Goal: Information Seeking & Learning: Learn about a topic

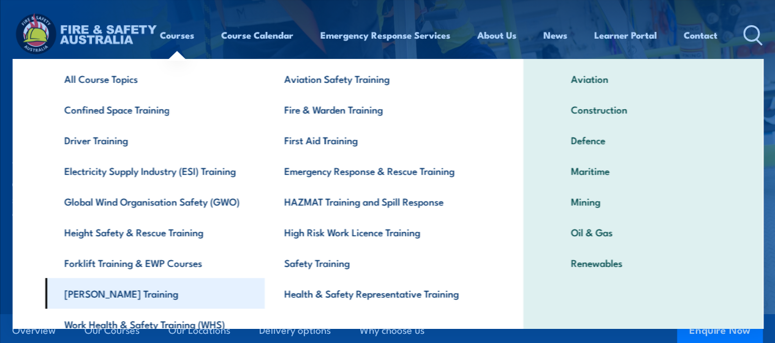
scroll to position [118, 0]
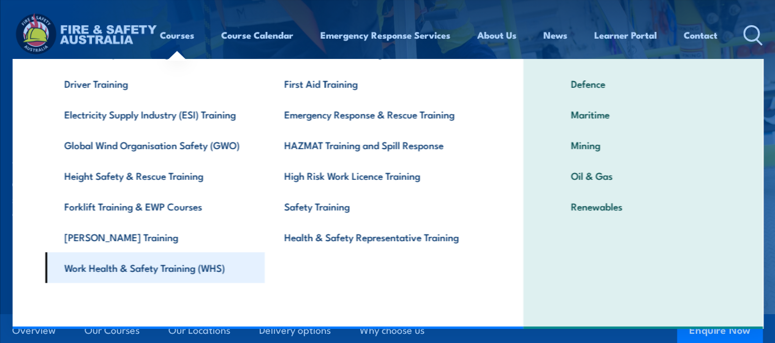
click at [110, 272] on link "Work Health & Safety Training (WHS)" at bounding box center [155, 267] width 220 height 31
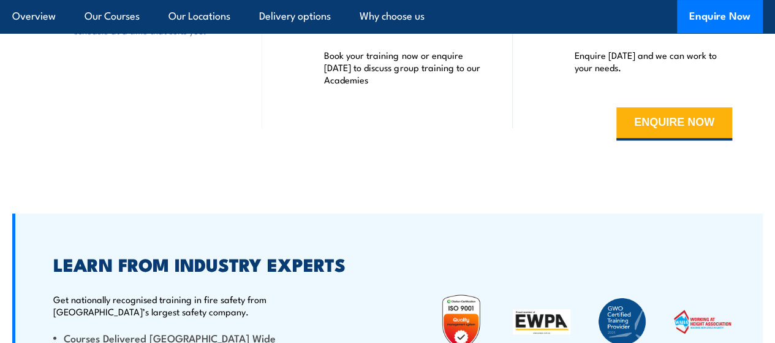
scroll to position [2697, 0]
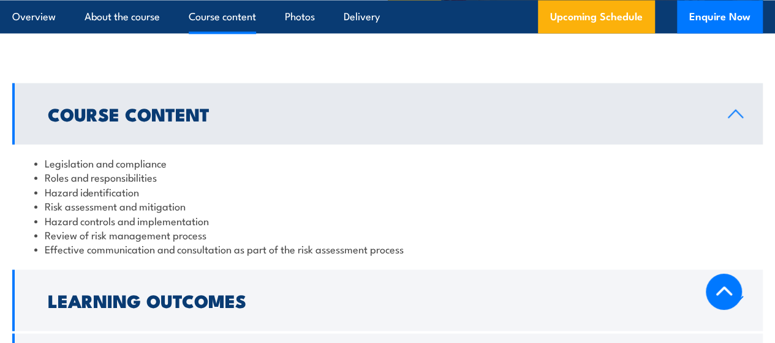
scroll to position [1257, 0]
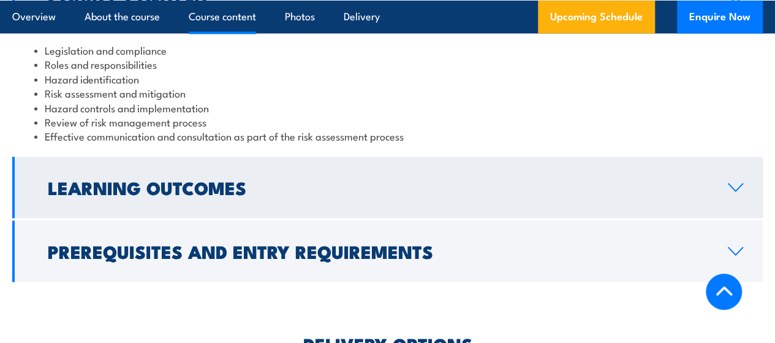
click at [298, 195] on h2 "Learning Outcomes" at bounding box center [378, 187] width 661 height 16
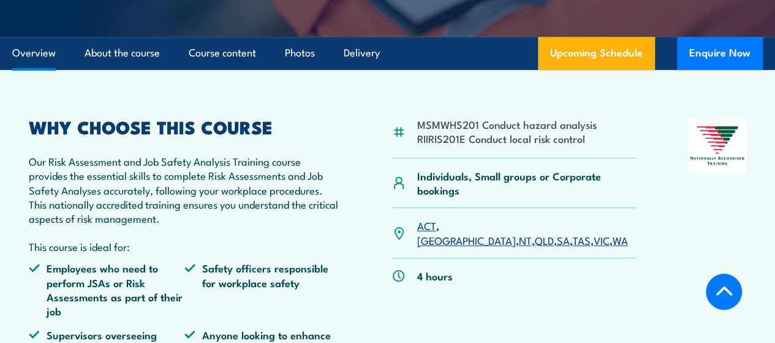
scroll to position [0, 0]
